Goal: Find specific fact: Find specific fact

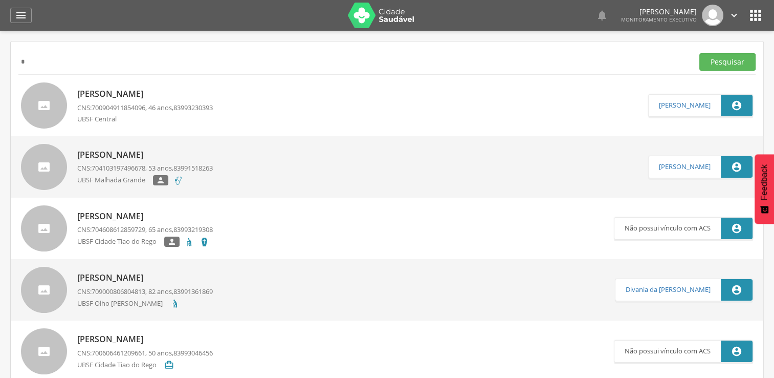
type input "*"
type input "**********"
click at [700, 53] on button "Pesquisar" at bounding box center [728, 61] width 56 height 17
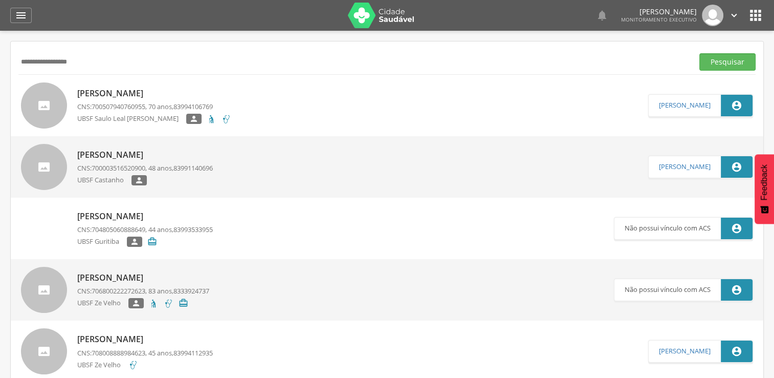
click at [158, 91] on p "[PERSON_NAME]" at bounding box center [154, 94] width 154 height 12
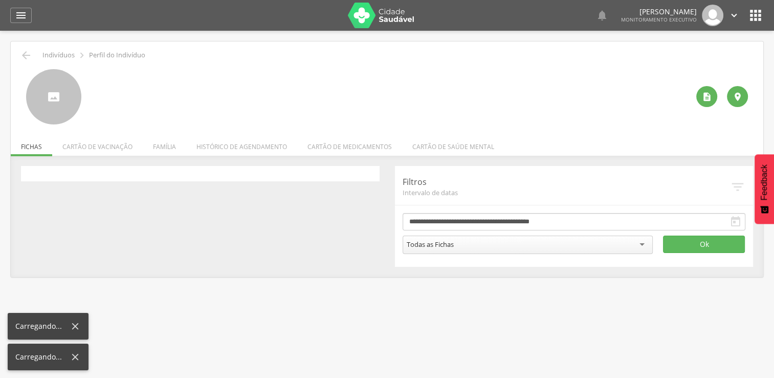
type input "**********"
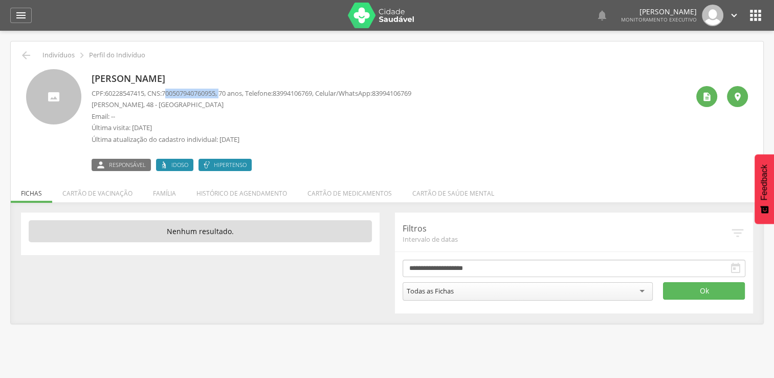
drag, startPoint x: 171, startPoint y: 92, endPoint x: 227, endPoint y: 98, distance: 56.1
click at [227, 98] on div "CPF: 60228547415 , CNS: [PHONE_NUMBER] , 70 anos, Telefone: [PHONE_NUMBER] , Ce…" at bounding box center [252, 119] width 320 height 61
click at [171, 91] on span "700507940760955" at bounding box center [189, 93] width 54 height 9
drag, startPoint x: 169, startPoint y: 91, endPoint x: 223, endPoint y: 89, distance: 53.8
click at [215, 89] on span "700507940760955" at bounding box center [189, 93] width 54 height 9
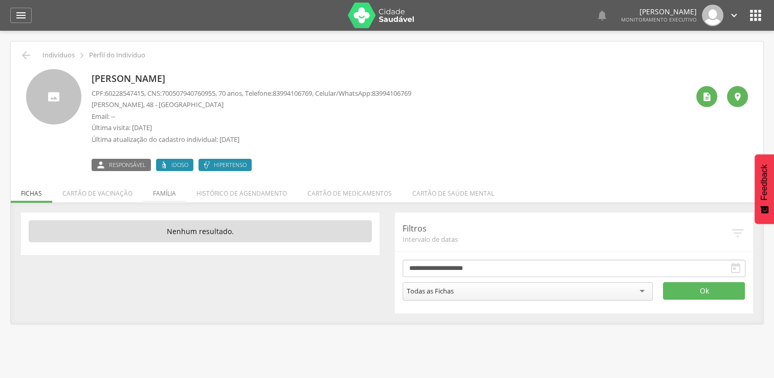
click at [155, 192] on li "Família" at bounding box center [165, 191] width 44 height 24
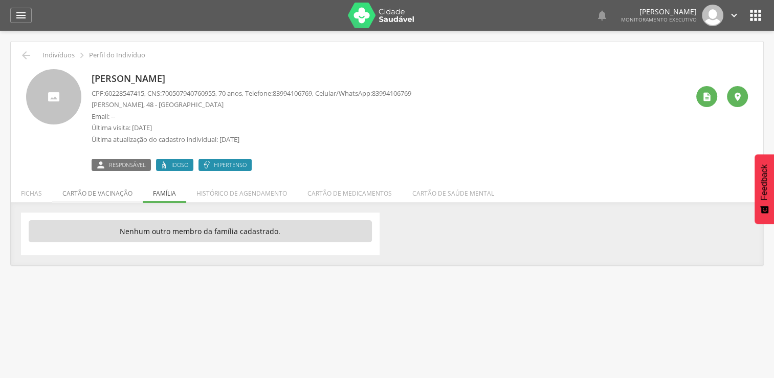
click at [106, 202] on li "Cartão de vacinação" at bounding box center [97, 191] width 91 height 24
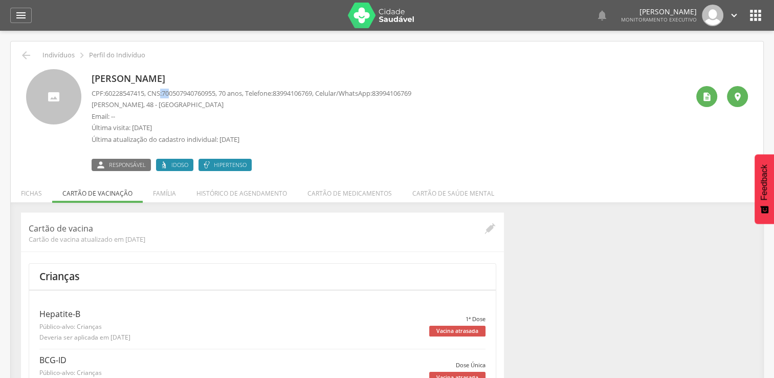
drag, startPoint x: 165, startPoint y: 91, endPoint x: 176, endPoint y: 91, distance: 10.7
click at [176, 91] on p "CPF: 60228547415 , CNS: [PHONE_NUMBER] , 70 anos, Telefone: [PHONE_NUMBER] , Ce…" at bounding box center [252, 94] width 320 height 10
click at [172, 94] on span "700507940760955" at bounding box center [189, 93] width 54 height 9
drag, startPoint x: 168, startPoint y: 93, endPoint x: 225, endPoint y: 96, distance: 56.9
click at [225, 96] on p "CPF: 60228547415 , CNS: [PHONE_NUMBER] , 70 anos, Telefone: [PHONE_NUMBER] , Ce…" at bounding box center [252, 94] width 320 height 10
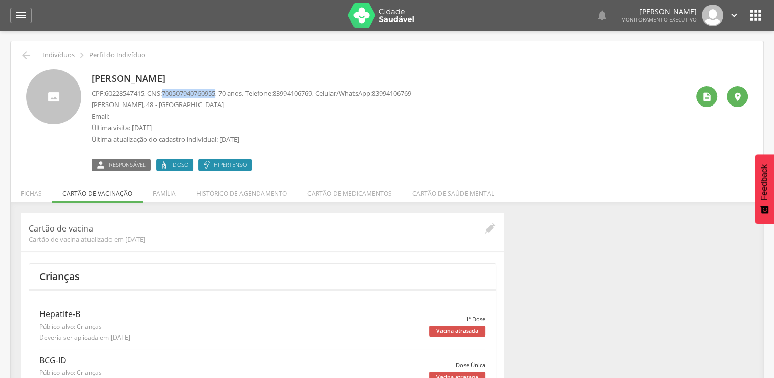
copy span "700507940760955"
